Goal: Use online tool/utility: Utilize a website feature to perform a specific function

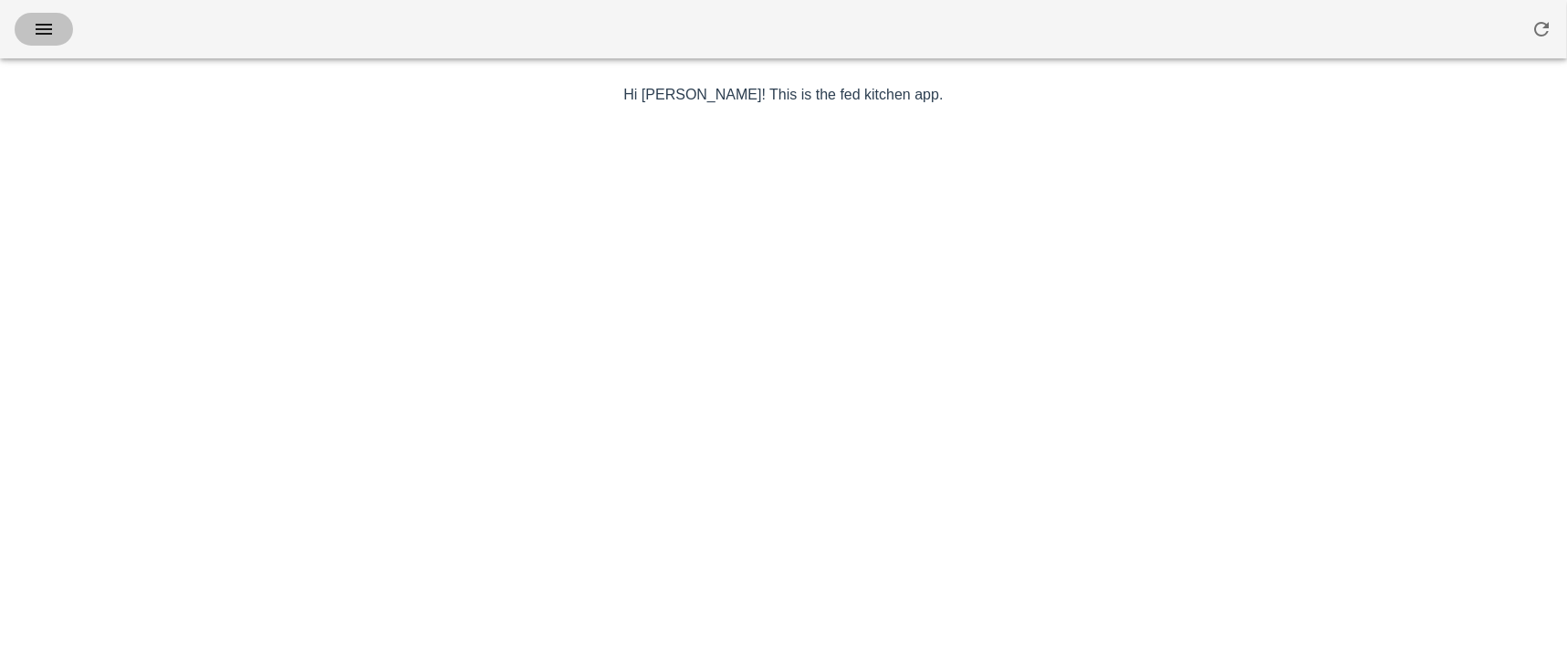
click at [43, 35] on icon "button" at bounding box center [44, 29] width 22 height 22
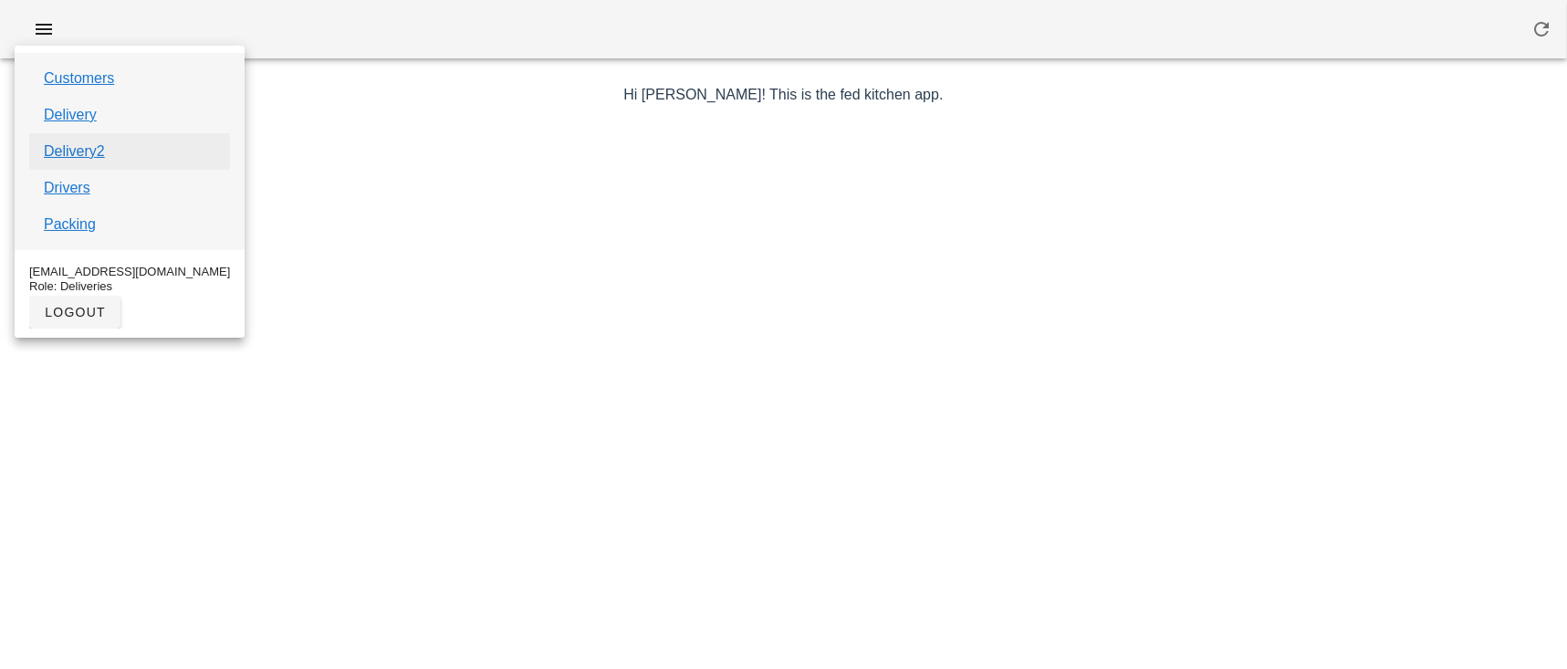
click at [76, 155] on link "Delivery2" at bounding box center [74, 152] width 61 height 22
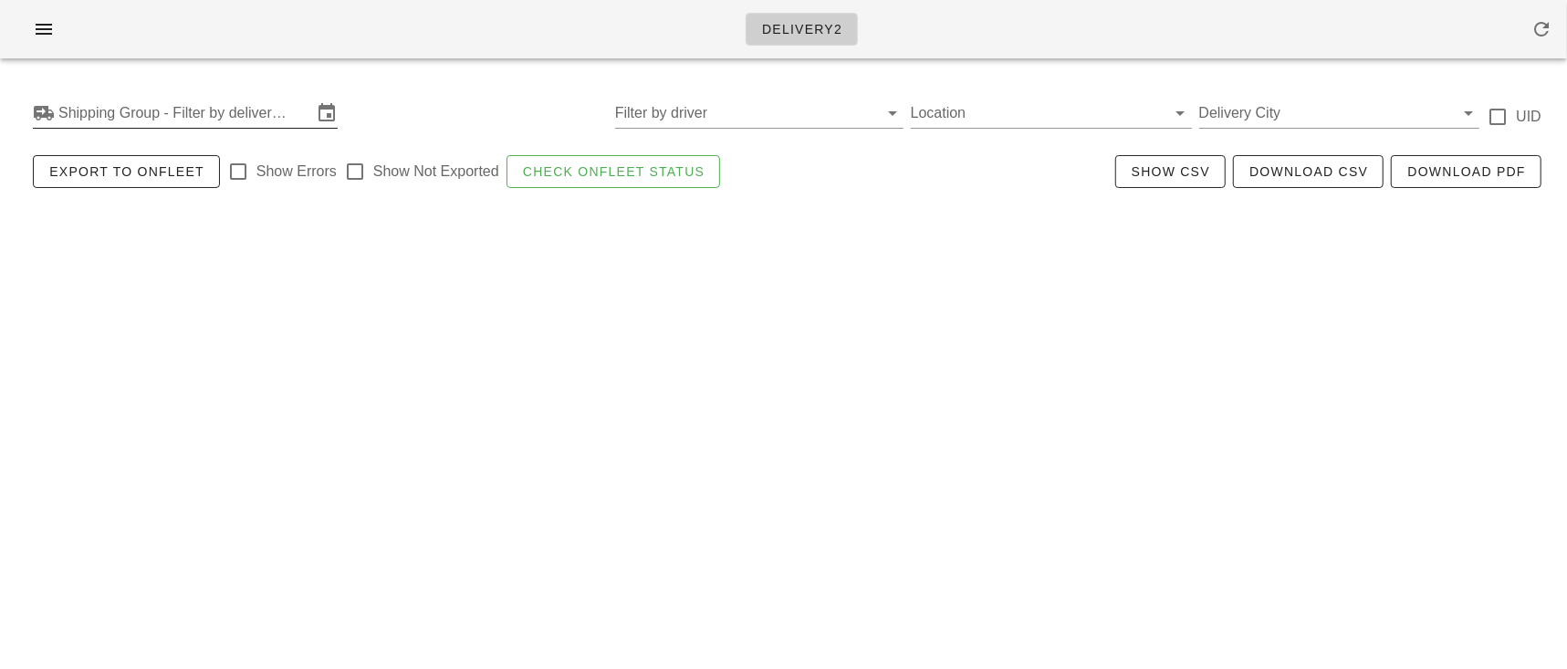
click at [121, 119] on input "Shipping Group - Filter by delivery logistics" at bounding box center [185, 113] width 254 height 29
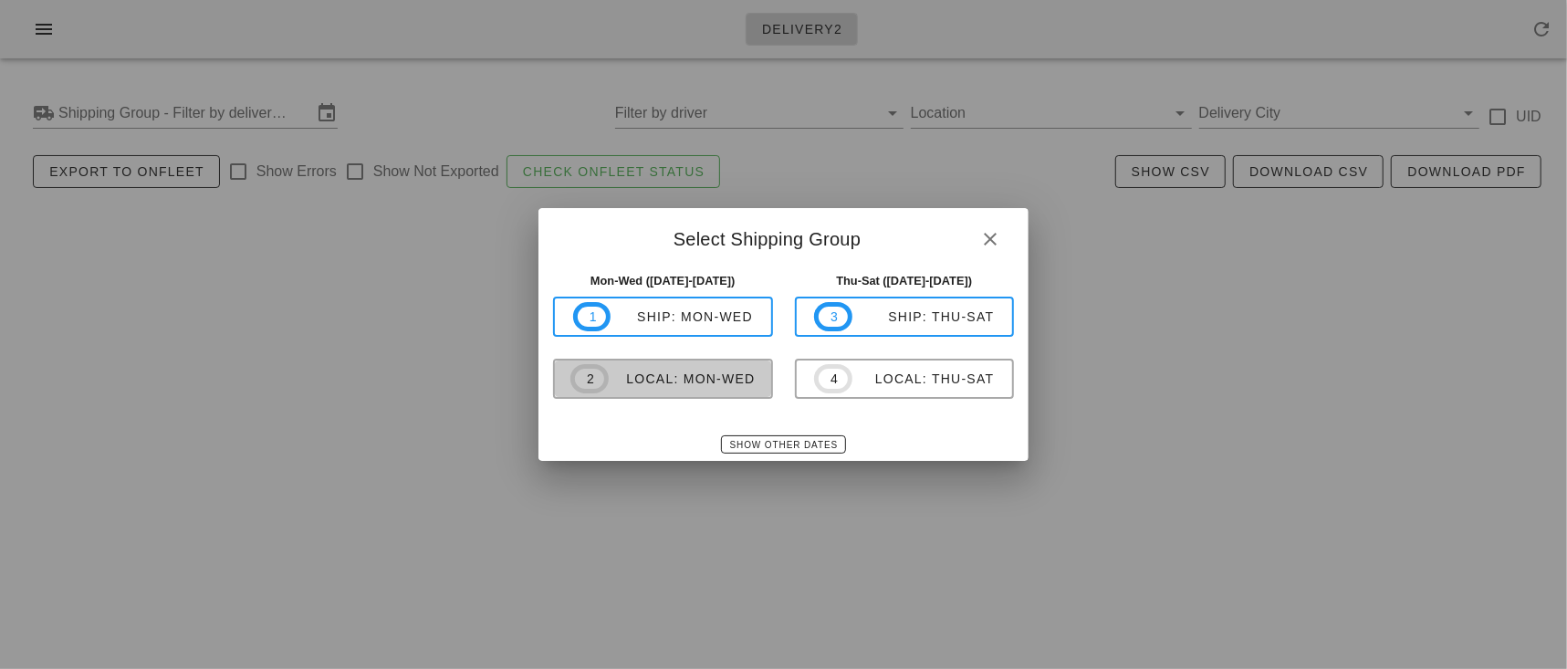
click at [638, 386] on div "local: Mon-Wed" at bounding box center [682, 378] width 147 height 15
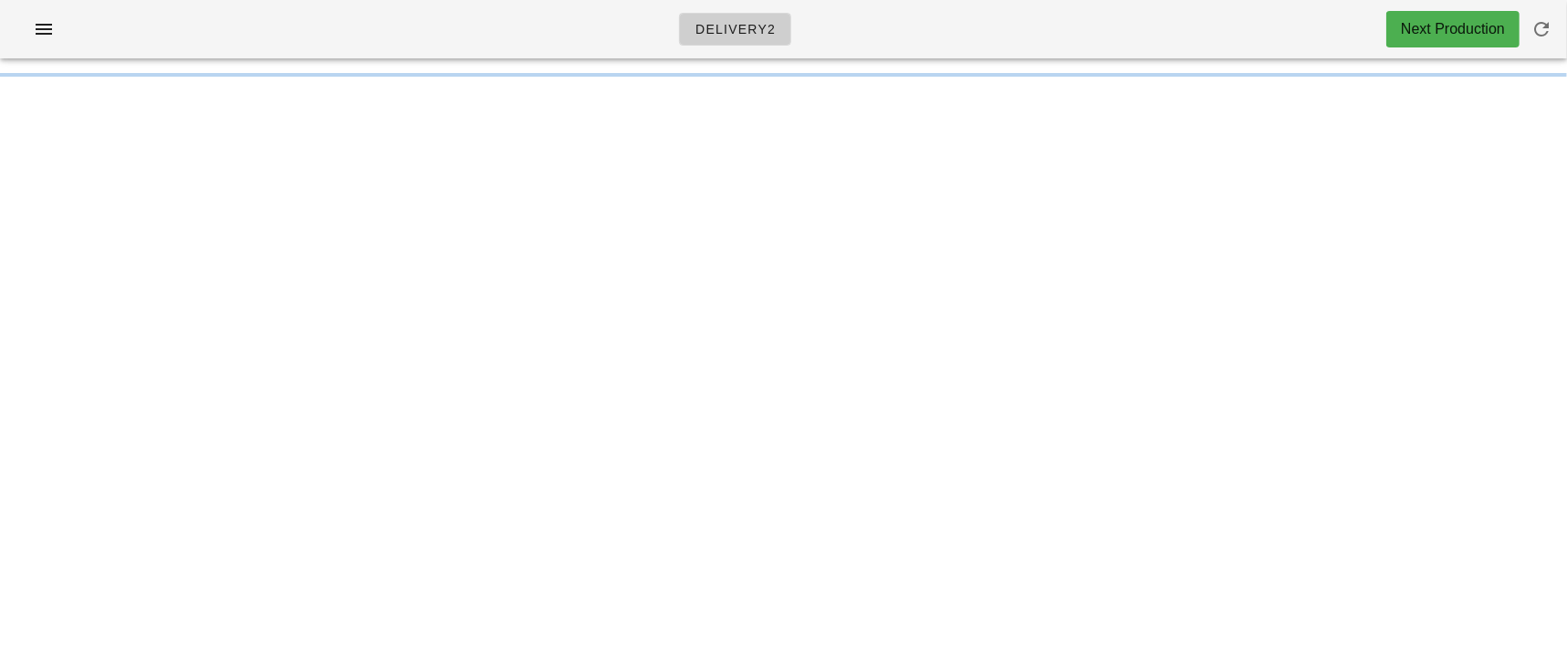
click at [638, 386] on div "Delivery2 Next Production Something unexpected happened. Please refresh the pag…" at bounding box center [783, 334] width 1567 height 669
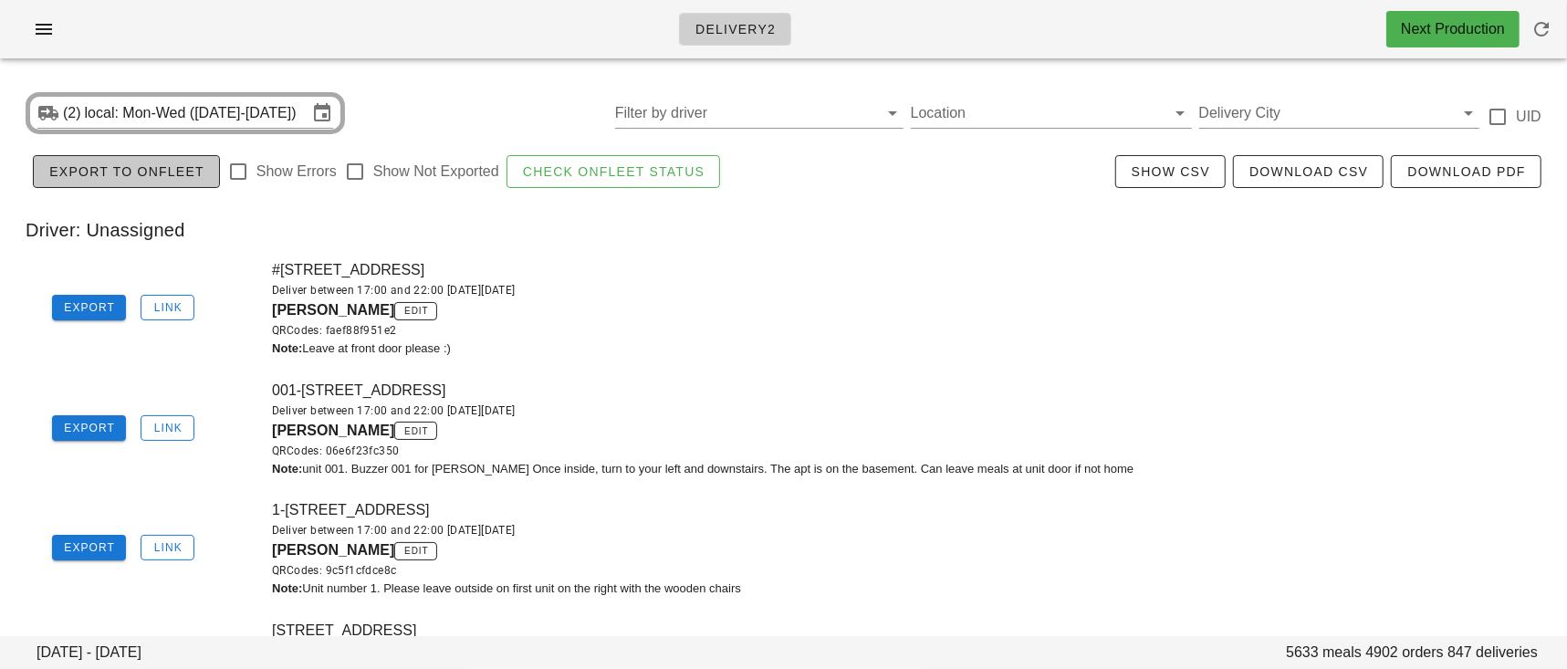
click at [151, 181] on button "Export to Onfleet" at bounding box center [126, 171] width 187 height 33
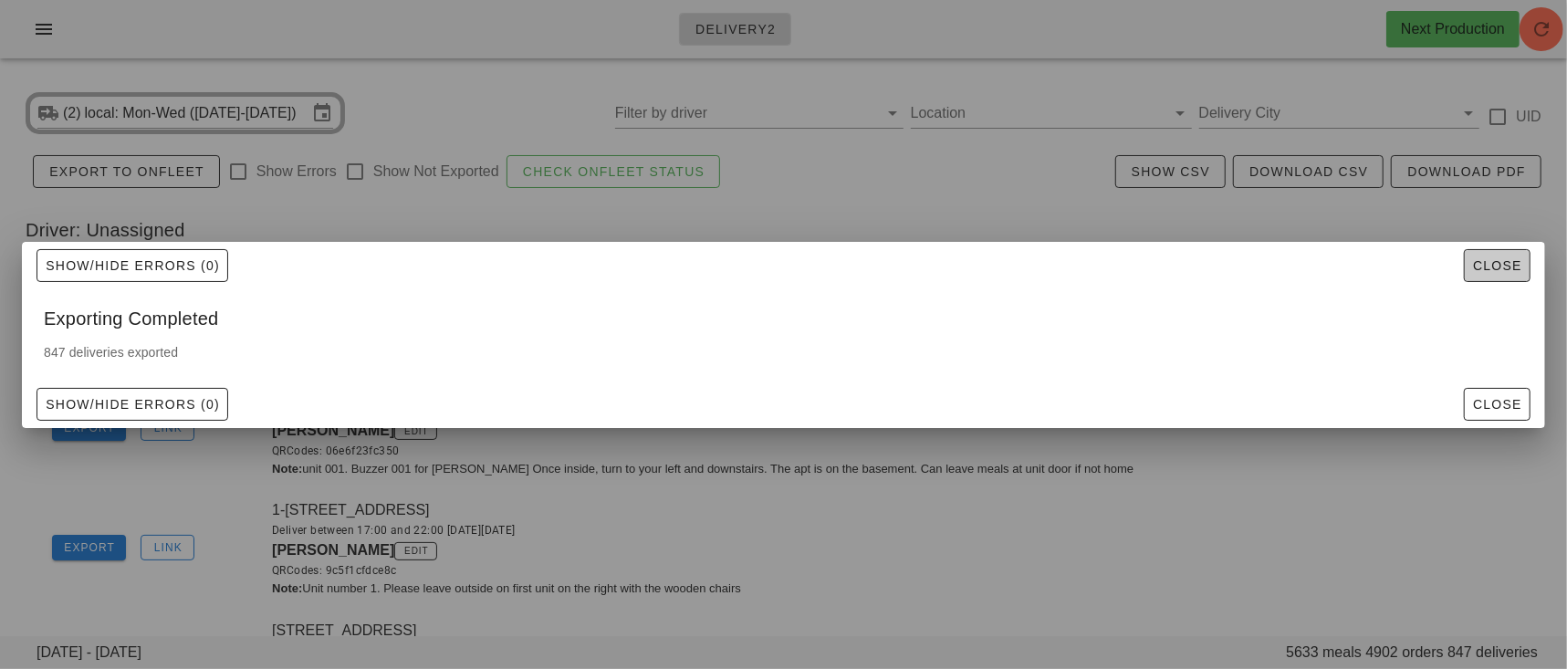
click at [1483, 269] on span "Close" at bounding box center [1497, 265] width 50 height 15
